Goal: Task Accomplishment & Management: Use online tool/utility

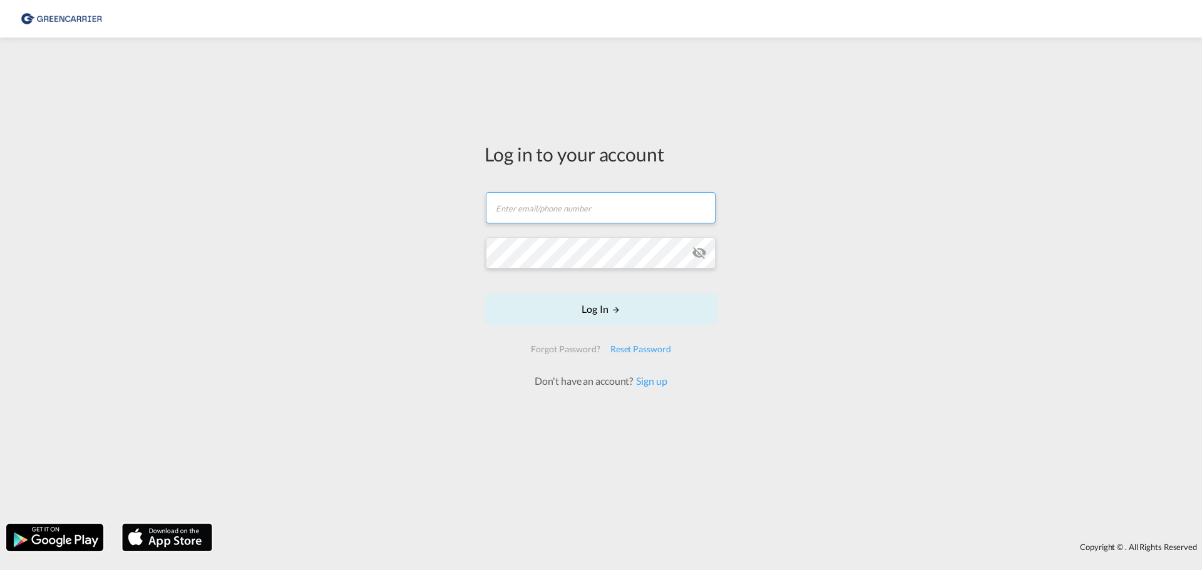
click at [558, 198] on input "text" at bounding box center [601, 207] width 230 height 31
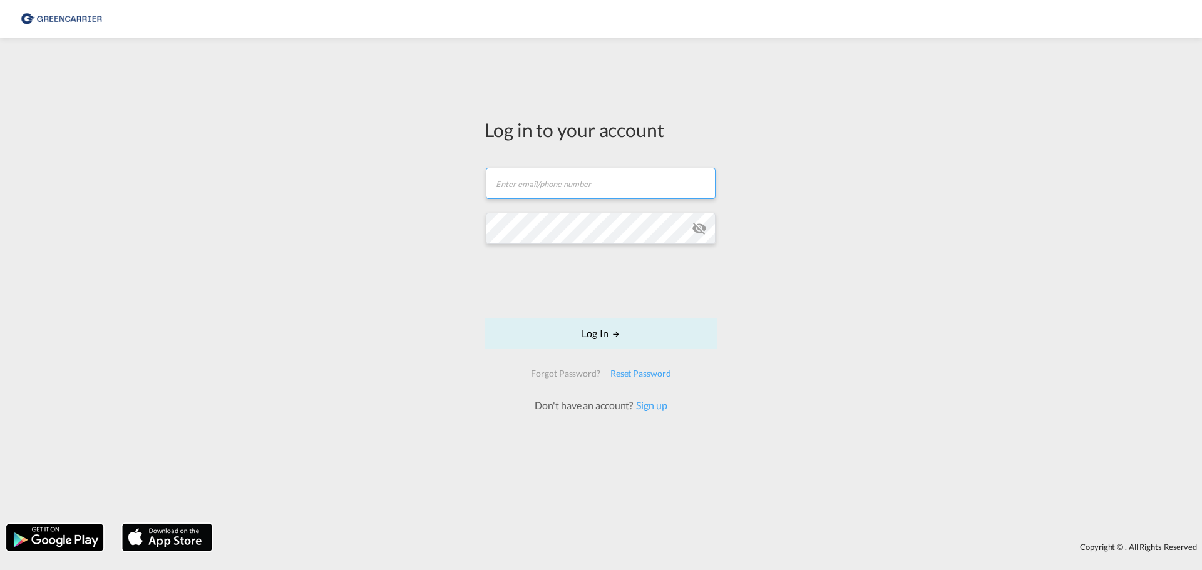
click at [534, 183] on input "text" at bounding box center [601, 183] width 230 height 31
type input "[PERSON_NAME][EMAIL_ADDRESS][PERSON_NAME][DOMAIN_NAME]"
click at [570, 330] on button "Log In" at bounding box center [601, 333] width 233 height 31
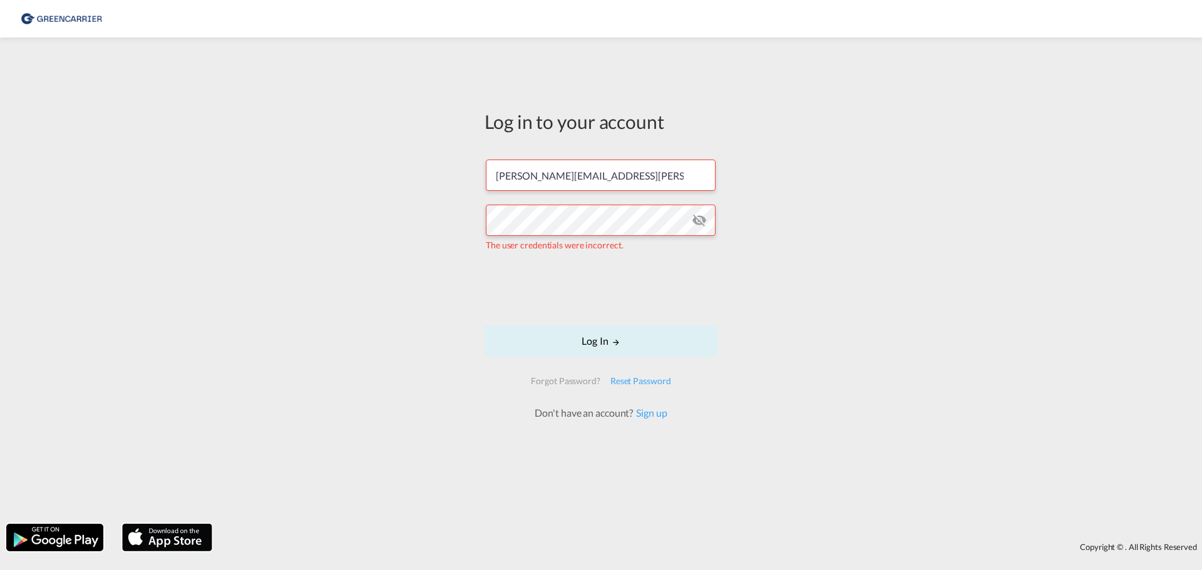
click at [699, 216] on md-icon "icon-eye-off" at bounding box center [699, 220] width 15 height 15
click at [212, 207] on div "Log in to your account [PERSON_NAME][EMAIL_ADDRESS][PERSON_NAME][DOMAIN_NAME] T…" at bounding box center [601, 281] width 1202 height 474
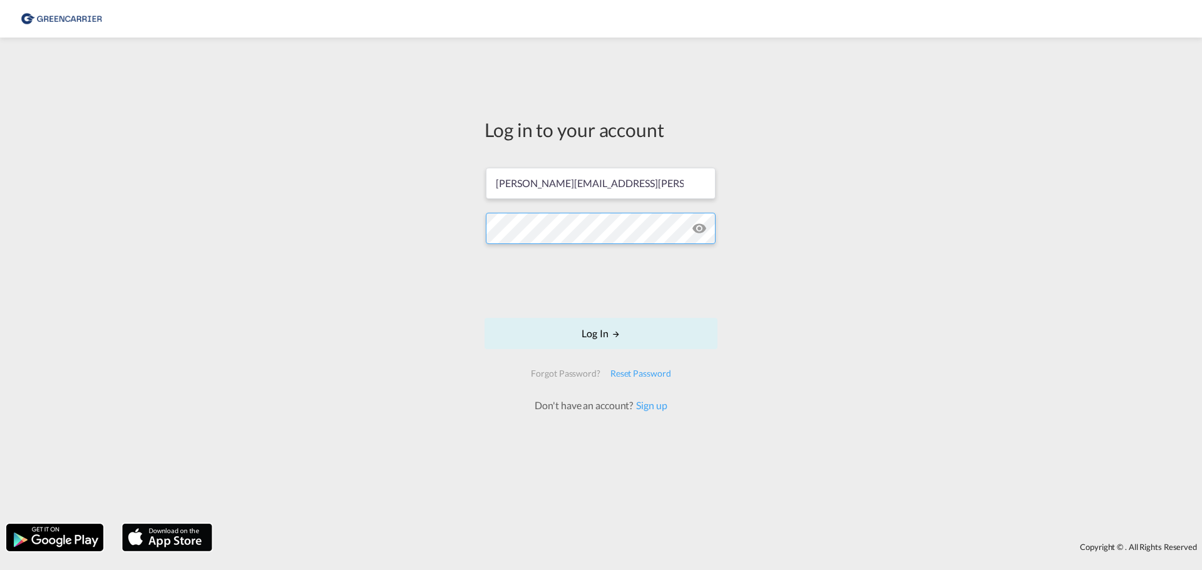
click at [485, 318] on button "Log In" at bounding box center [601, 333] width 233 height 31
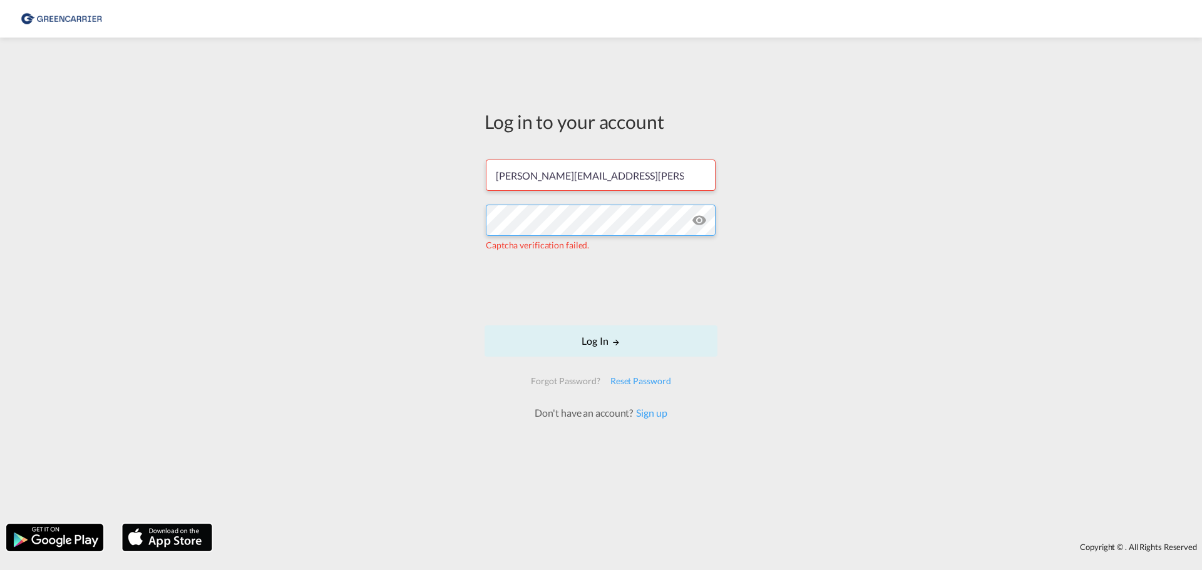
click at [126, 187] on div "Log in to your account [PERSON_NAME][EMAIL_ADDRESS][PERSON_NAME][DOMAIN_NAME] C…" at bounding box center [601, 281] width 1202 height 474
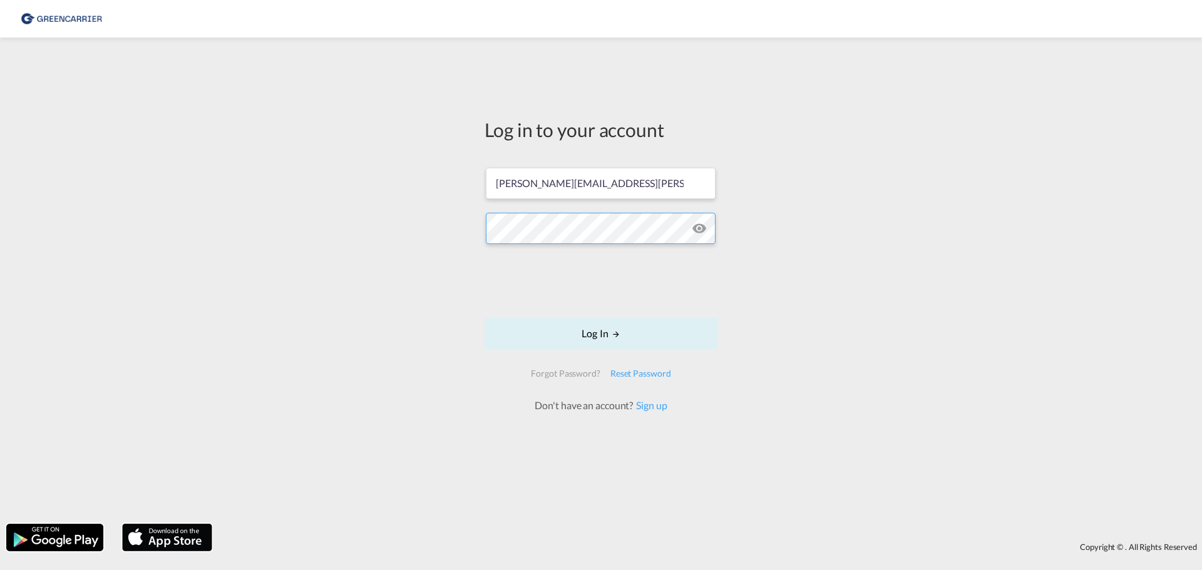
click at [48, 155] on div "Log in to your account [PERSON_NAME][EMAIL_ADDRESS][PERSON_NAME][DOMAIN_NAME] L…" at bounding box center [601, 281] width 1202 height 474
click at [637, 371] on div "Reset Password" at bounding box center [640, 374] width 71 height 23
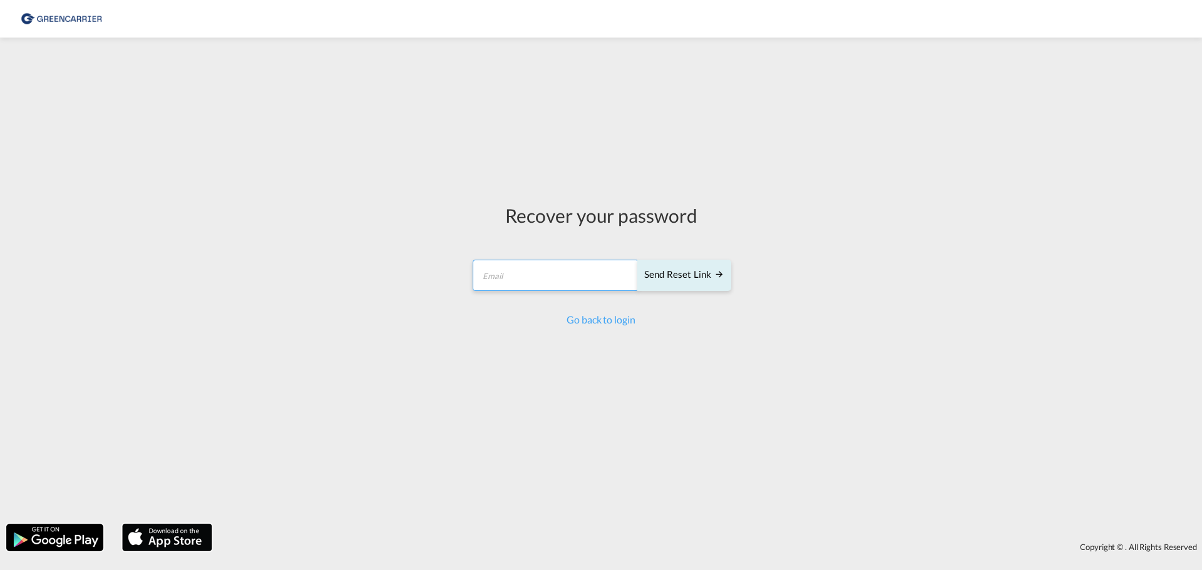
click at [555, 279] on input "email" at bounding box center [556, 275] width 166 height 31
type input "[PERSON_NAME][EMAIL_ADDRESS][PERSON_NAME][DOMAIN_NAME]"
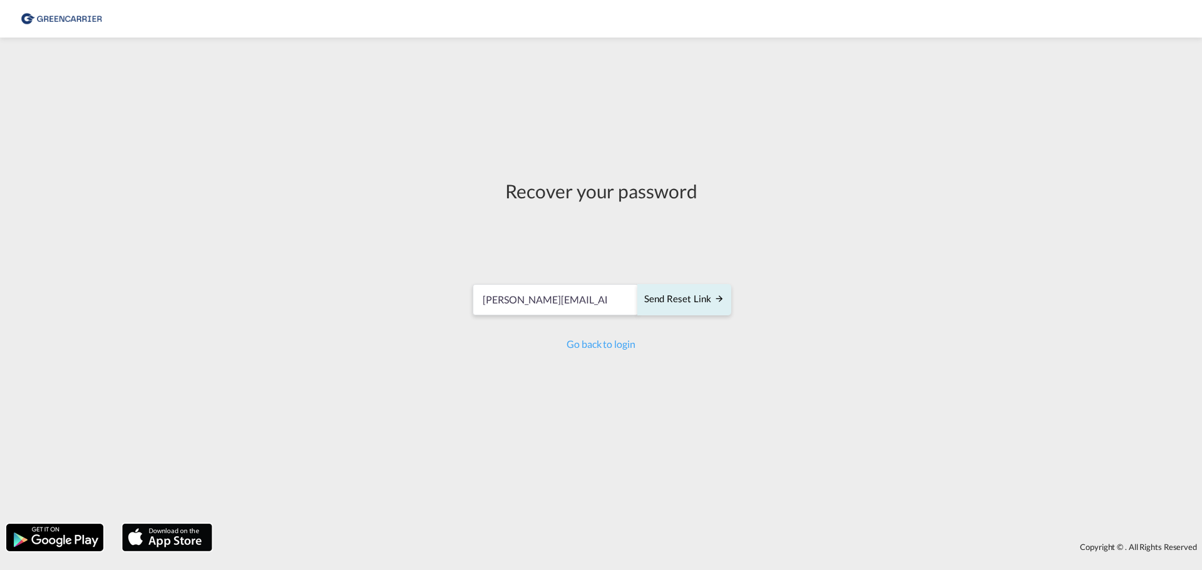
click at [665, 269] on div "Recover your password [PERSON_NAME][EMAIL_ADDRESS][PERSON_NAME][DOMAIN_NAME] Se…" at bounding box center [601, 264] width 260 height 173
click at [675, 294] on div "Send reset link" at bounding box center [684, 299] width 80 height 14
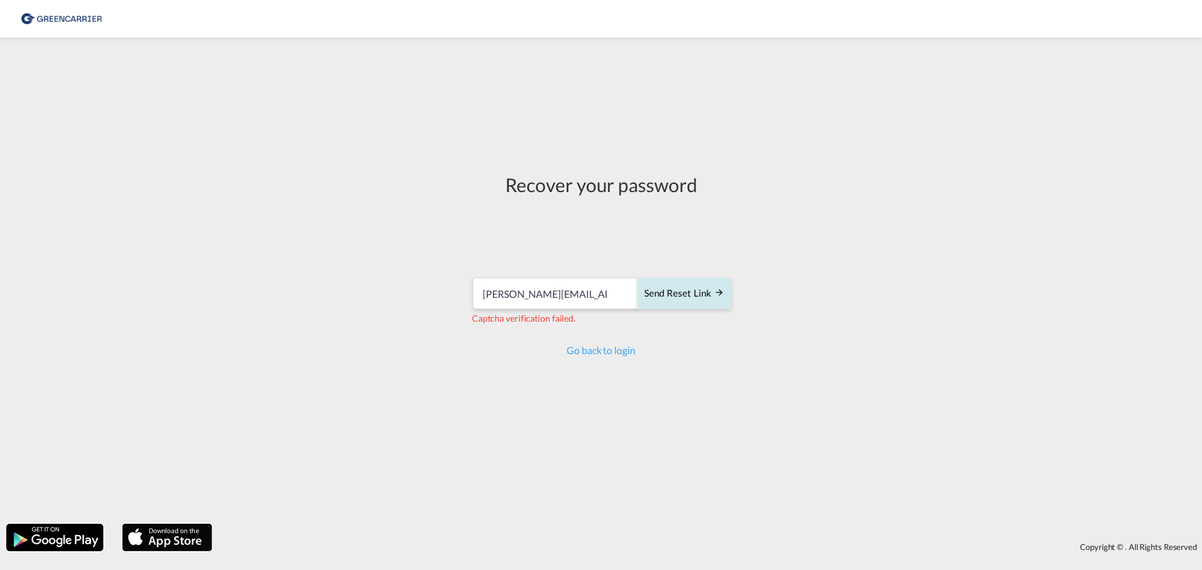
click at [702, 291] on div "Send reset link" at bounding box center [684, 294] width 80 height 14
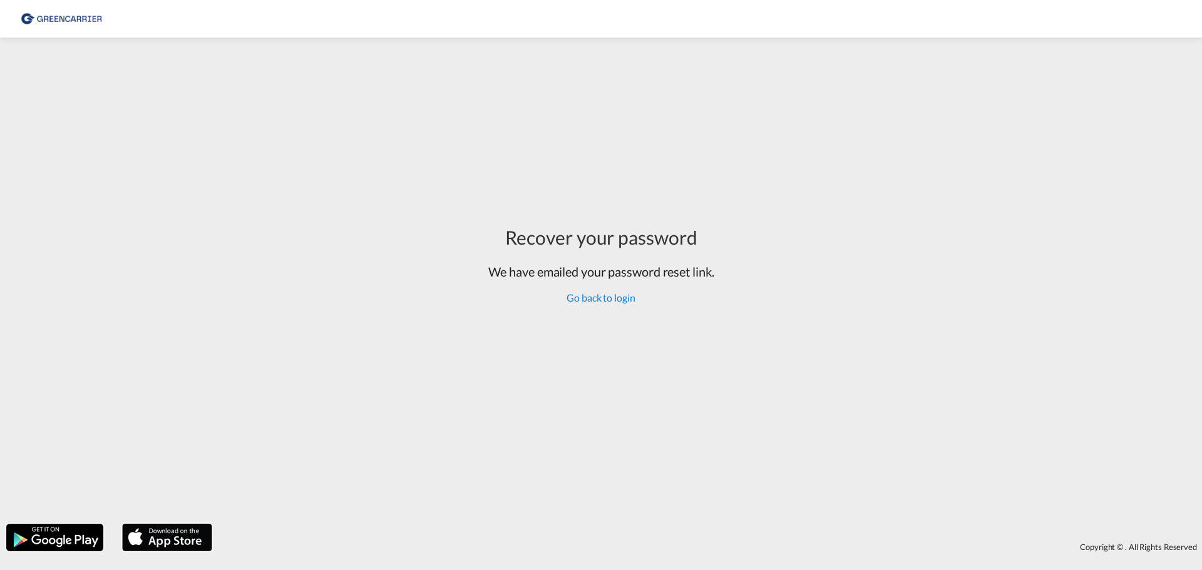
click at [615, 299] on link "Go back to login" at bounding box center [601, 298] width 68 height 12
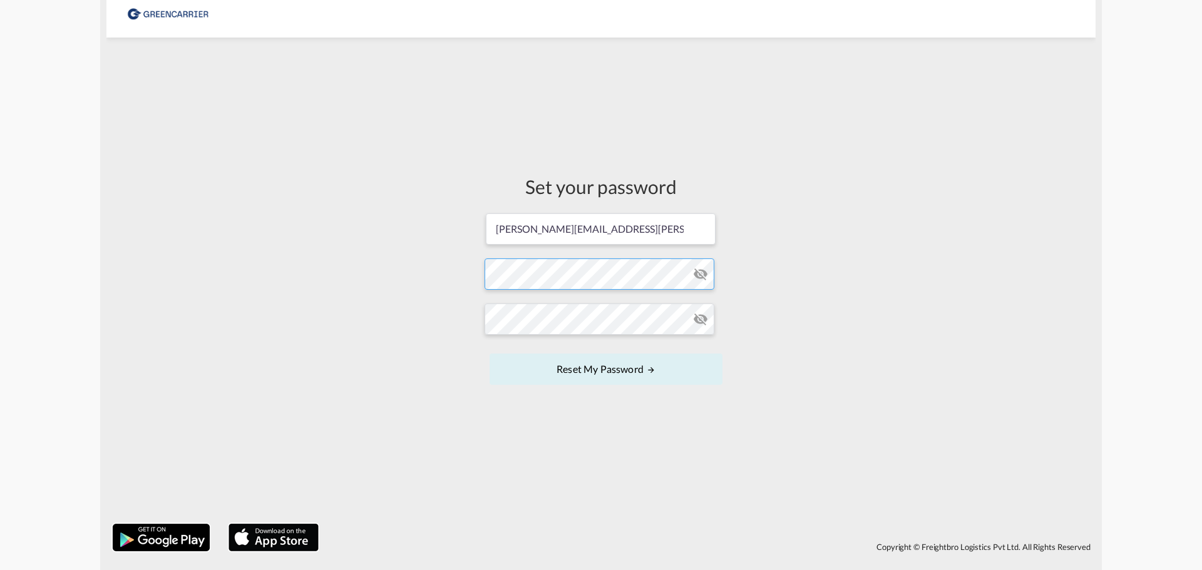
click at [540, 276] on form "carl.brosen@greencarrier.com Password must contain the following: A special cha…" at bounding box center [601, 300] width 233 height 177
click at [555, 339] on form "carl.brosen@greencarrier.com Password must contain the following: A special cha…" at bounding box center [601, 300] width 233 height 177
click at [588, 373] on button "Reset my password" at bounding box center [606, 369] width 233 height 31
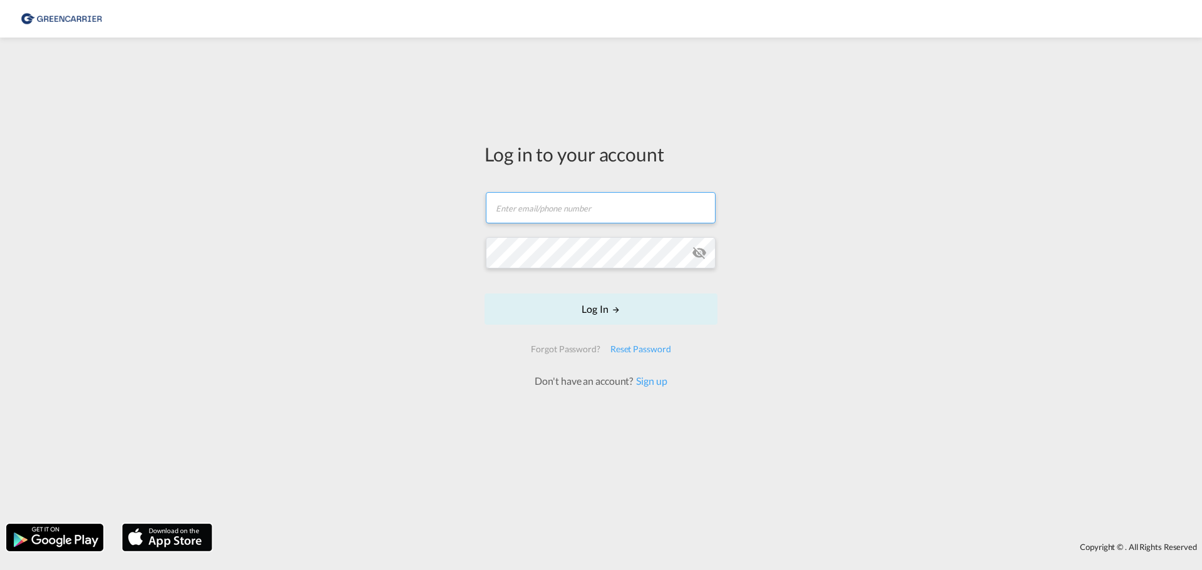
click at [567, 210] on input "text" at bounding box center [601, 207] width 230 height 31
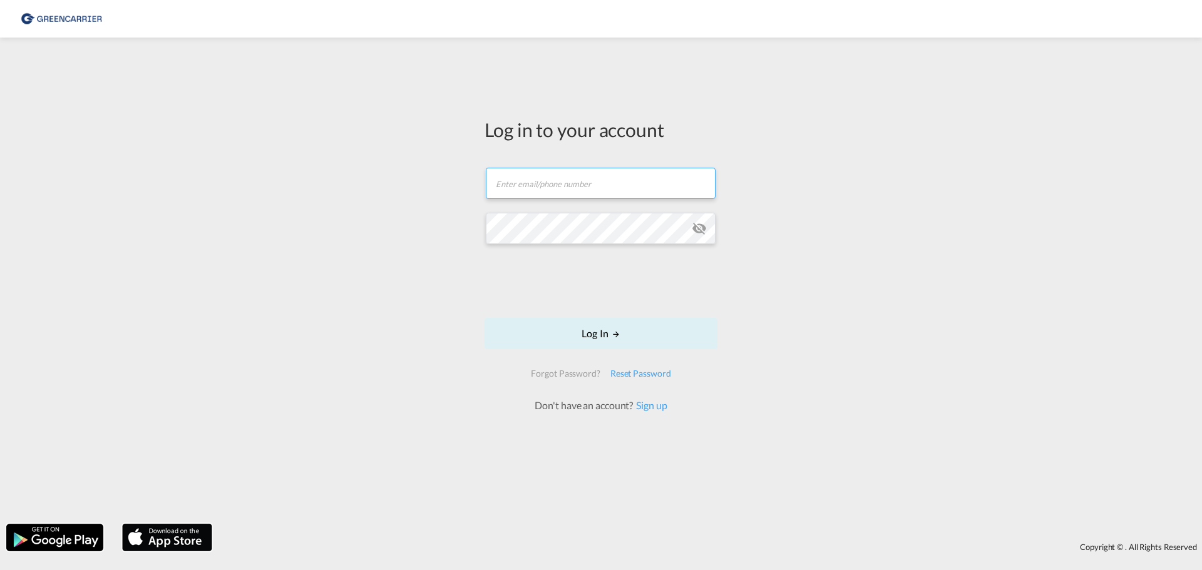
click at [533, 183] on input "text" at bounding box center [601, 183] width 230 height 31
type input "[PERSON_NAME][EMAIL_ADDRESS][PERSON_NAME][DOMAIN_NAME]"
click at [593, 326] on button "Log In" at bounding box center [601, 333] width 233 height 31
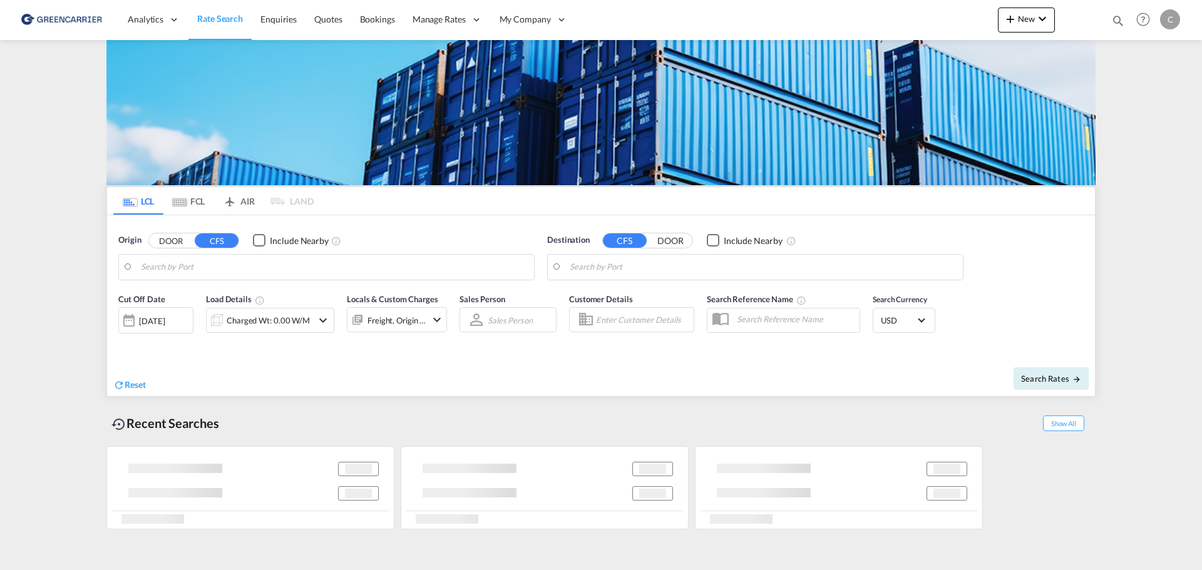
type input "Hong Kong, HKHKG"
type input "Aarhus, DKAAR"
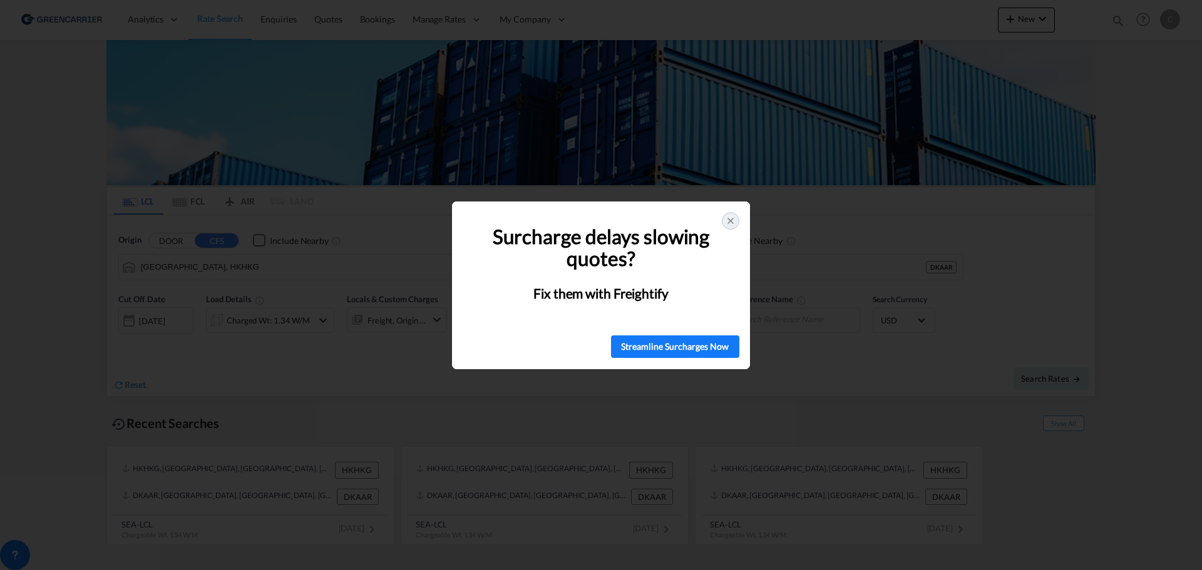
click at [738, 221] on div at bounding box center [731, 221] width 18 height 18
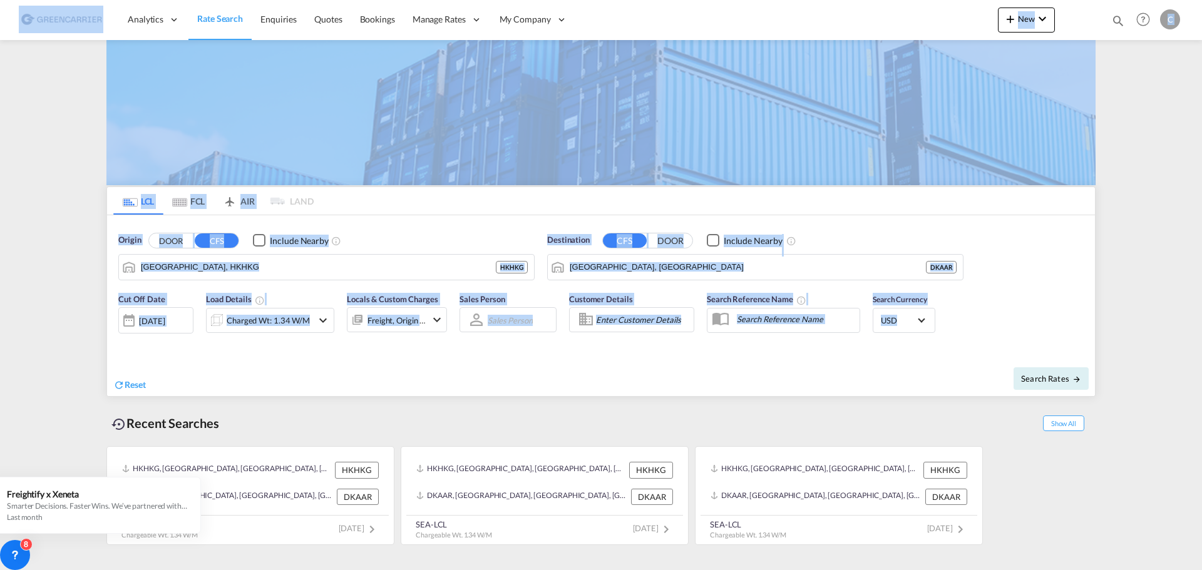
drag, startPoint x: 1017, startPoint y: 313, endPoint x: 41, endPoint y: 13, distance: 1021.2
click at [41, 13] on md-content "Analytics Reports Dashboard Rate Search Enquiries Quotes Bookings" at bounding box center [601, 285] width 1202 height 570
click at [37, 122] on md-content "Analytics Reports Dashboard Rate Search Enquiries Quotes Bookings" at bounding box center [601, 285] width 1202 height 570
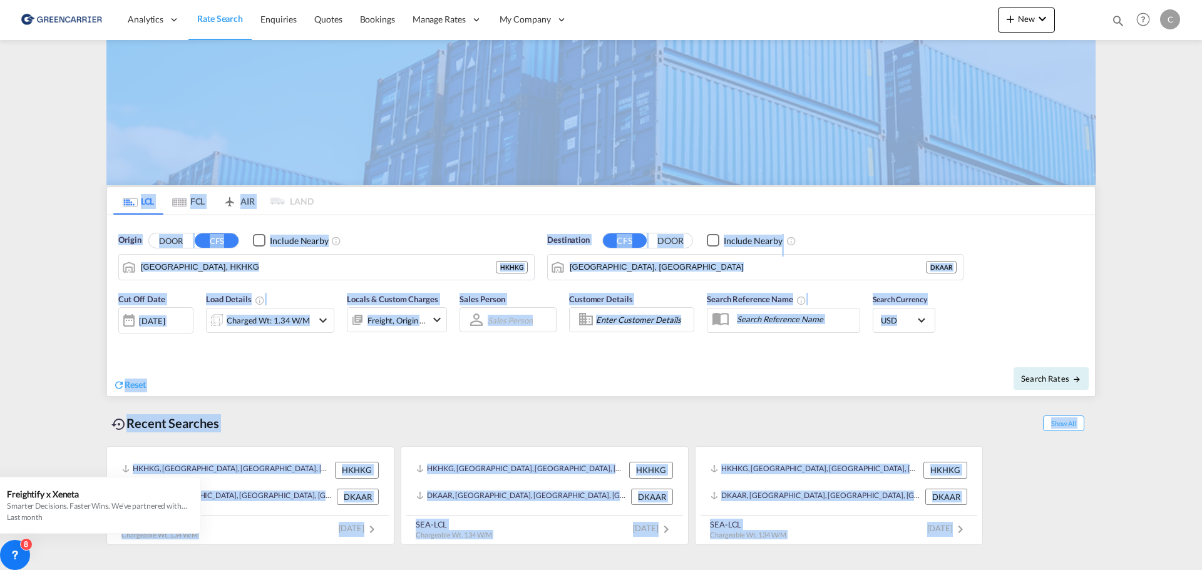
drag, startPoint x: 33, startPoint y: 68, endPoint x: 1071, endPoint y: 548, distance: 1143.8
click at [1069, 557] on md-content "Analytics Reports Dashboard Rate Search Enquiries Quotes Bookings" at bounding box center [601, 285] width 1202 height 570
click at [69, 205] on md-content "Analytics Reports Dashboard Rate Search Enquiries Quotes Bookings" at bounding box center [601, 285] width 1202 height 570
